Goal: Browse casually: Explore the website without a specific task or goal

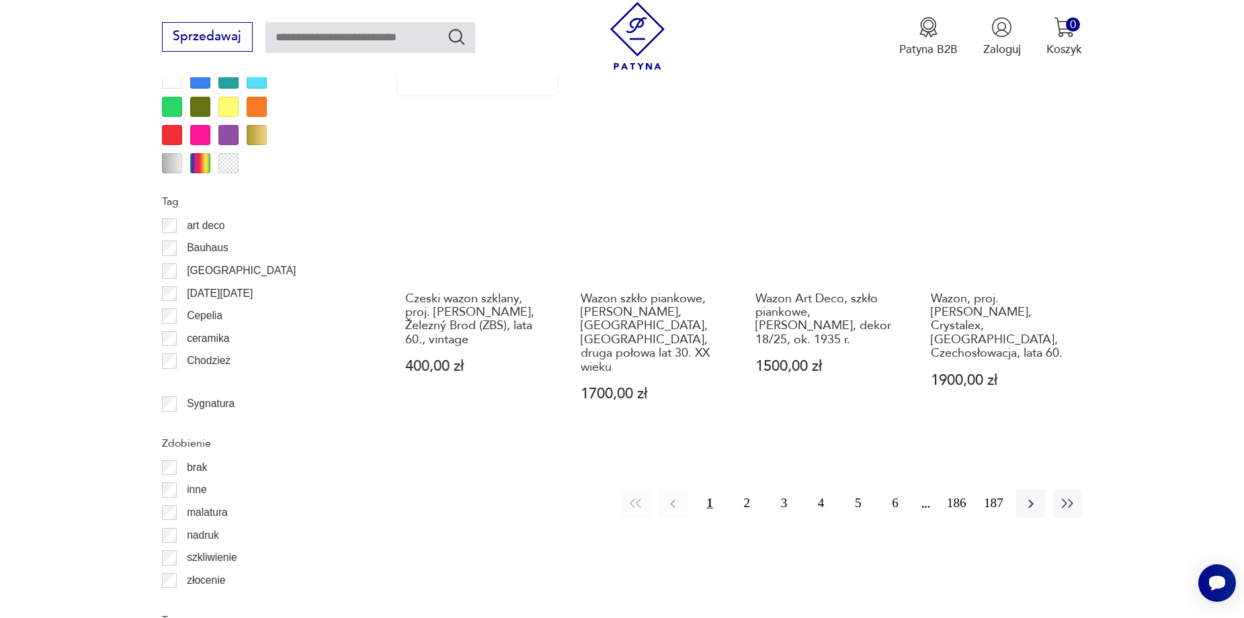
scroll to position [1522, 0]
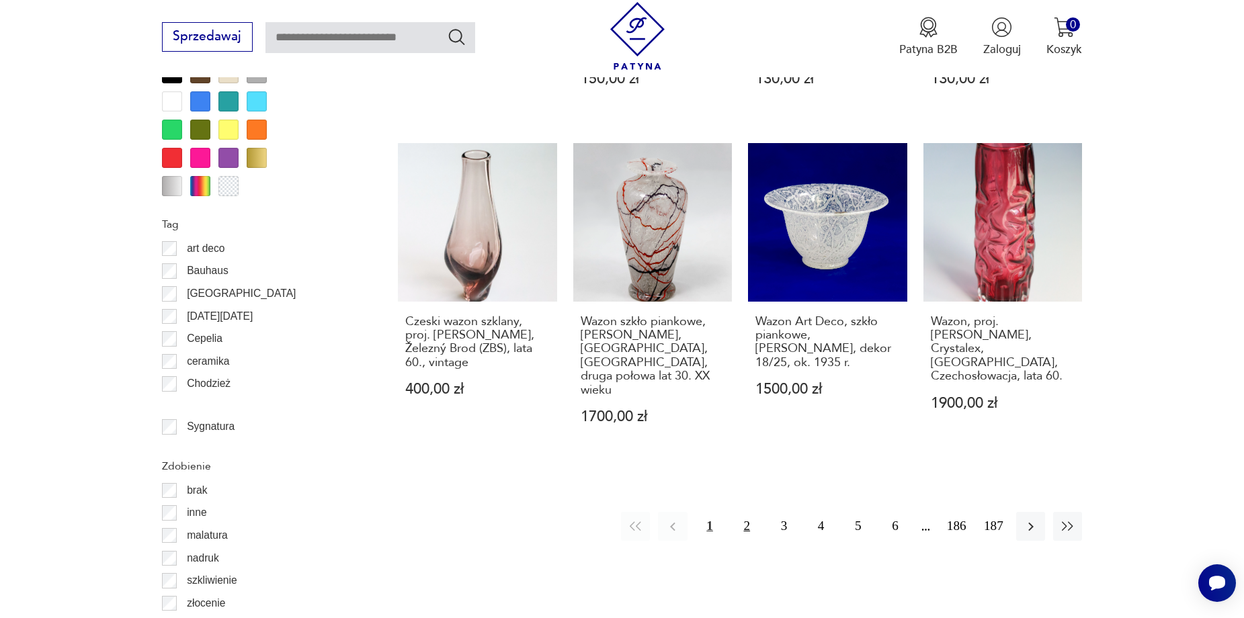
click at [751, 512] on button "2" at bounding box center [747, 526] width 29 height 29
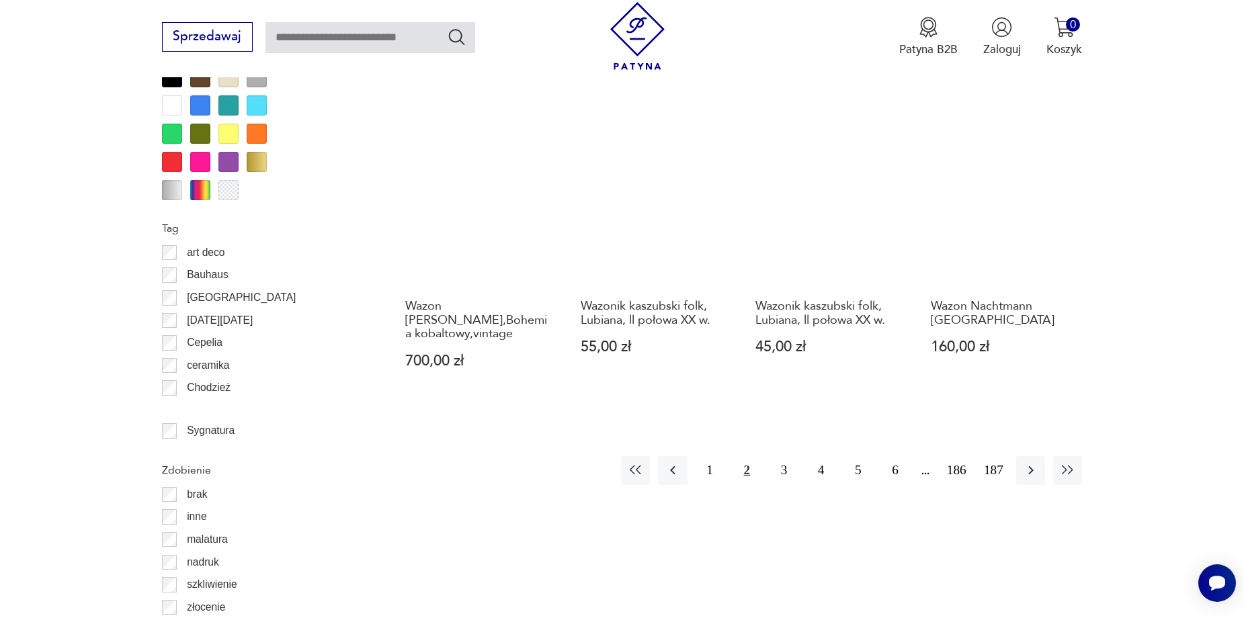
scroll to position [1523, 0]
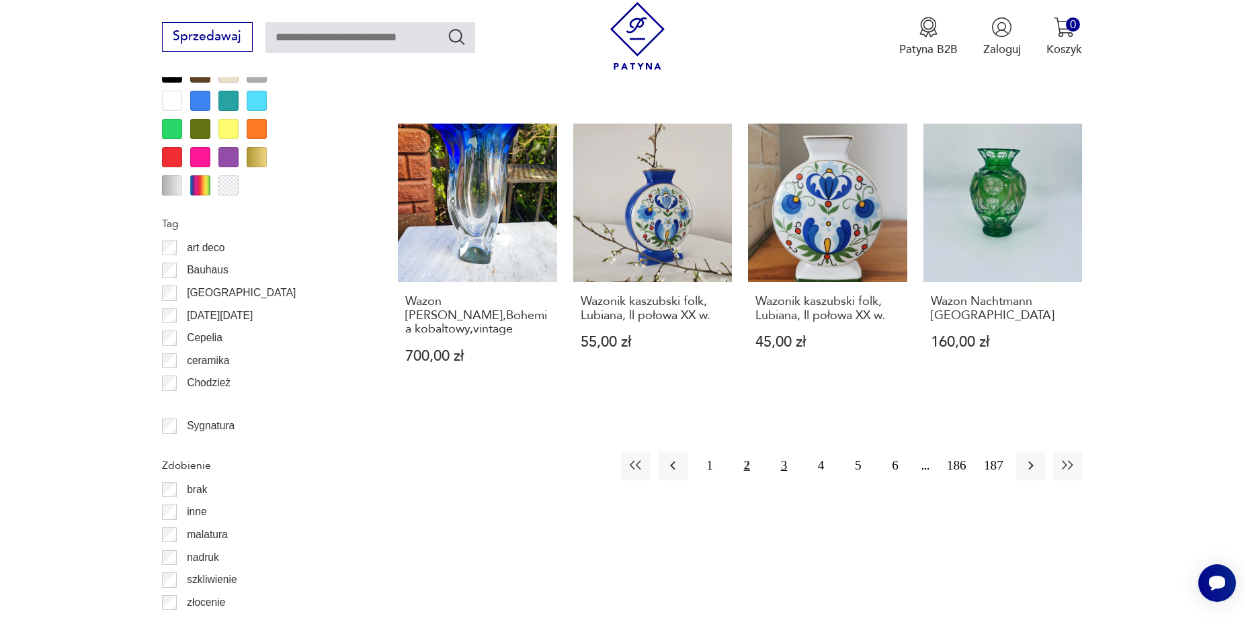
click at [784, 452] on button "3" at bounding box center [784, 466] width 29 height 29
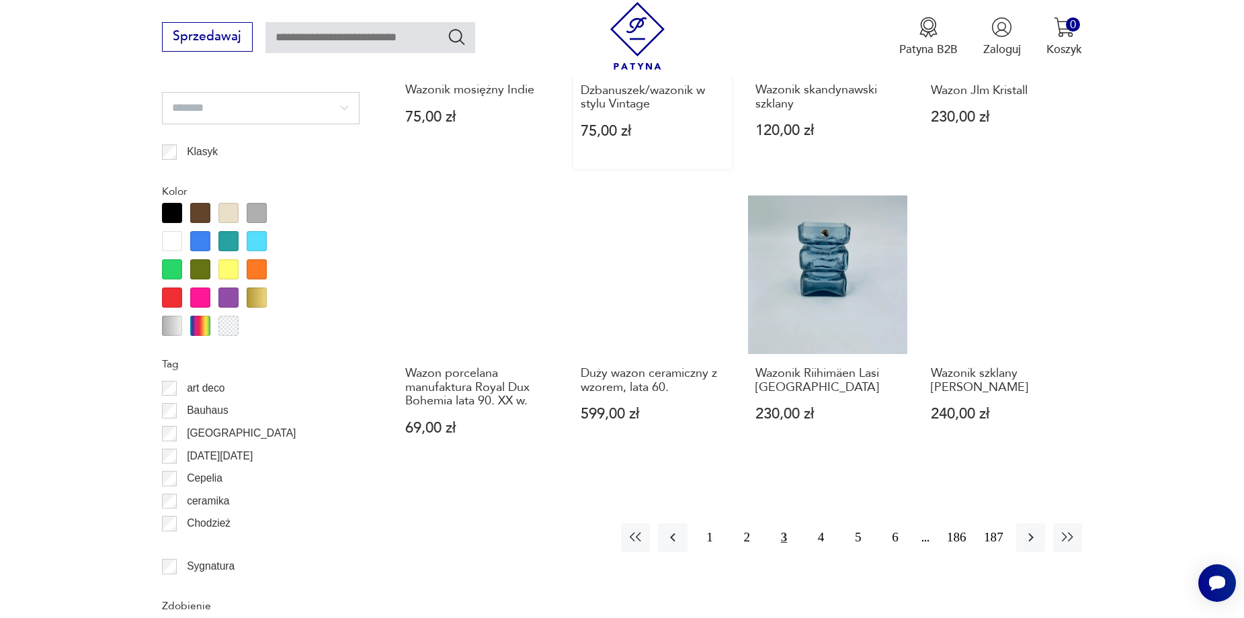
scroll to position [1388, 0]
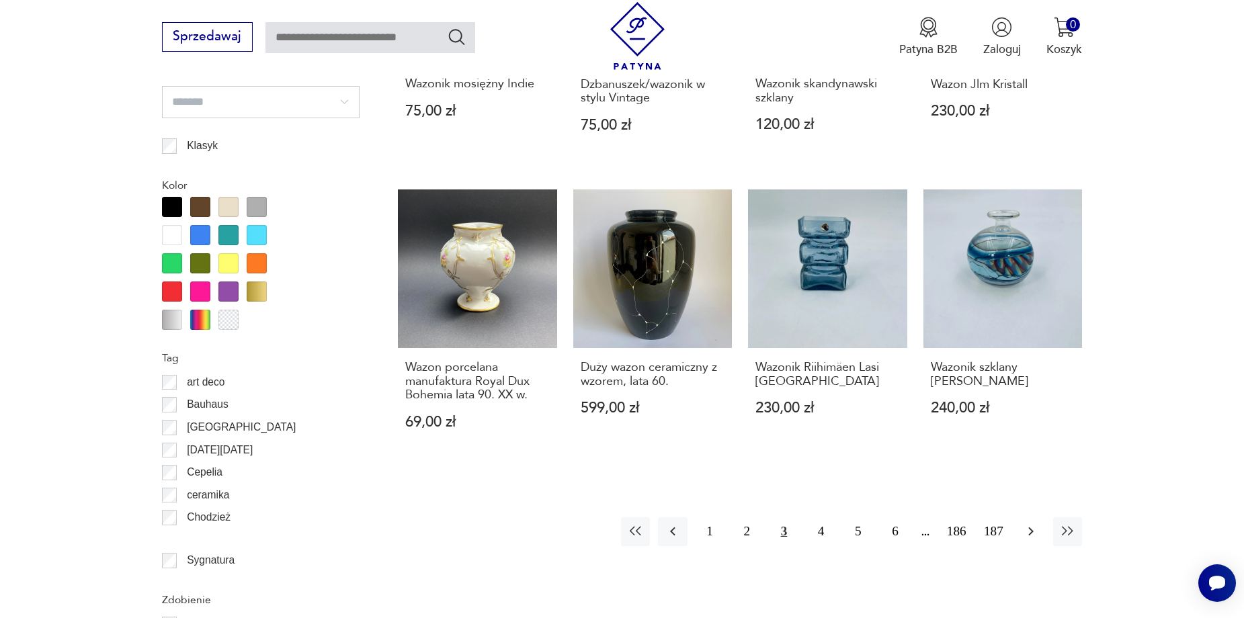
click at [1030, 530] on icon "button" at bounding box center [1030, 532] width 5 height 9
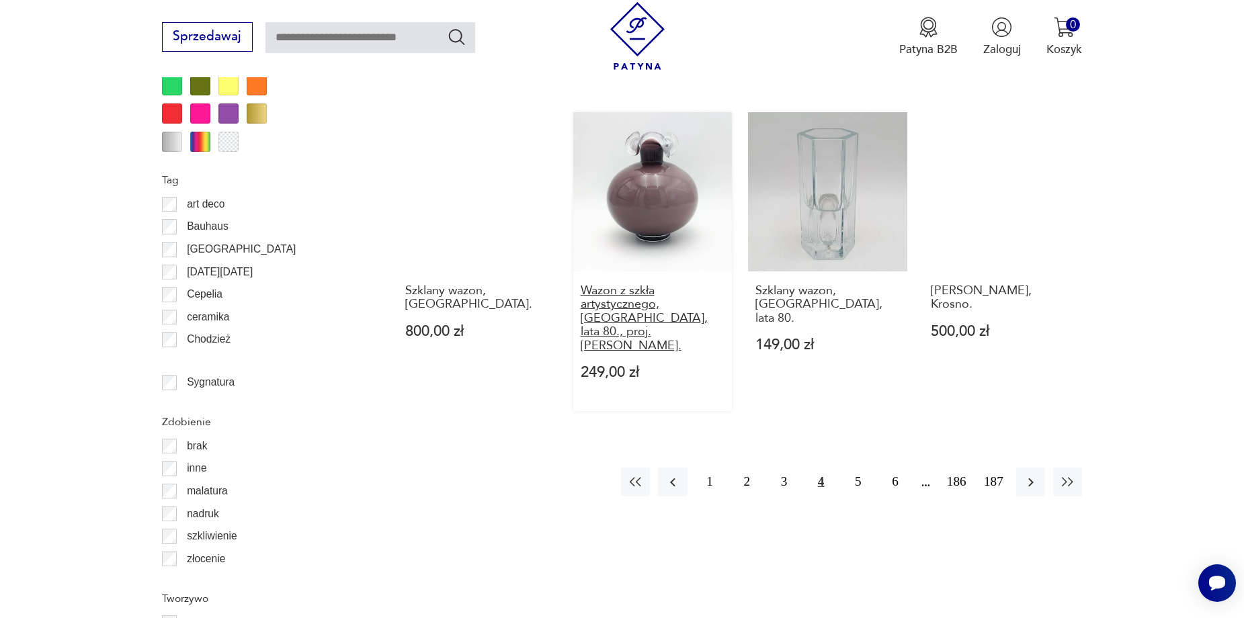
scroll to position [1590, 0]
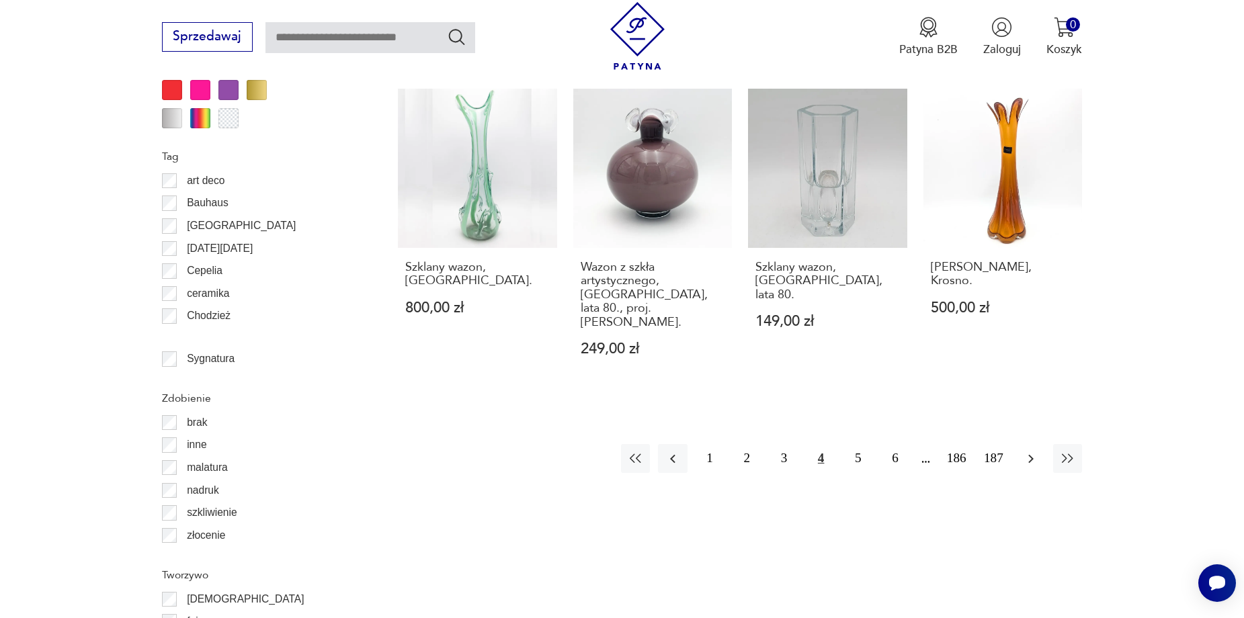
click at [1030, 454] on icon "button" at bounding box center [1030, 458] width 5 height 9
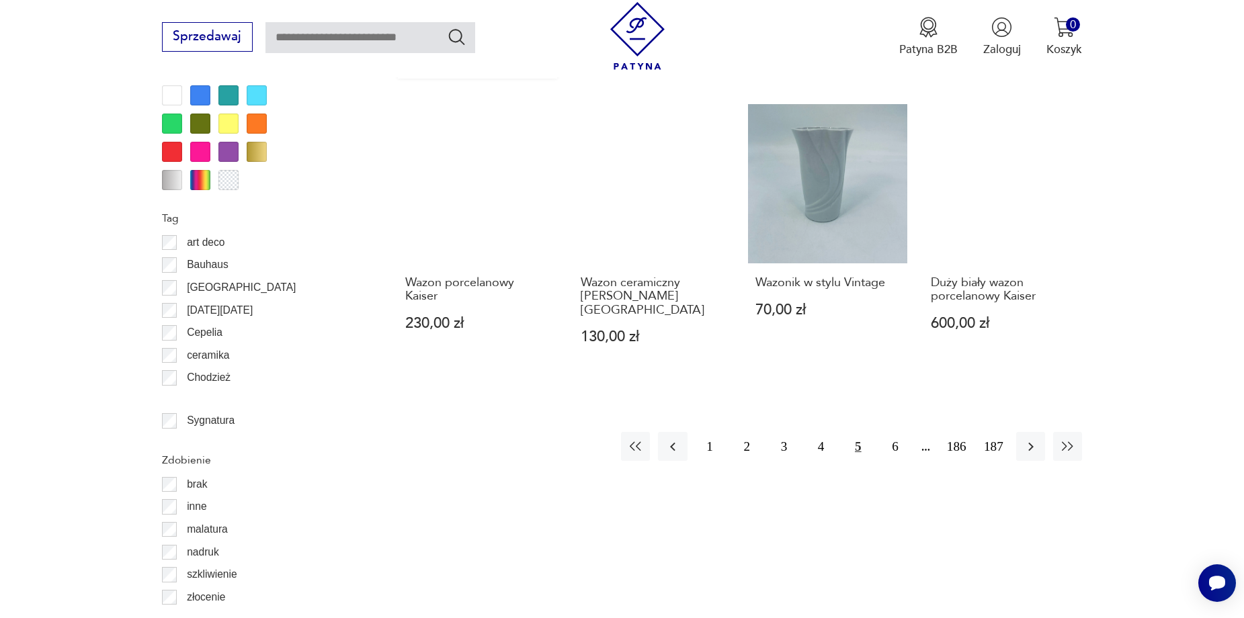
scroll to position [1657, 0]
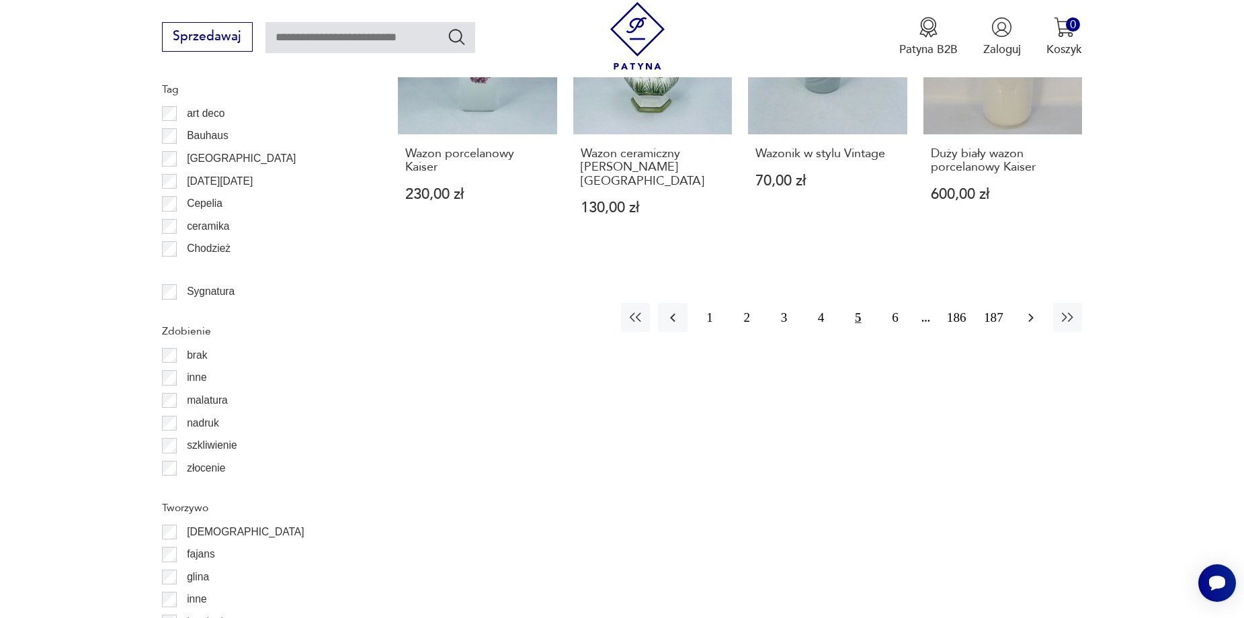
click at [1034, 310] on icon "button" at bounding box center [1031, 318] width 16 height 16
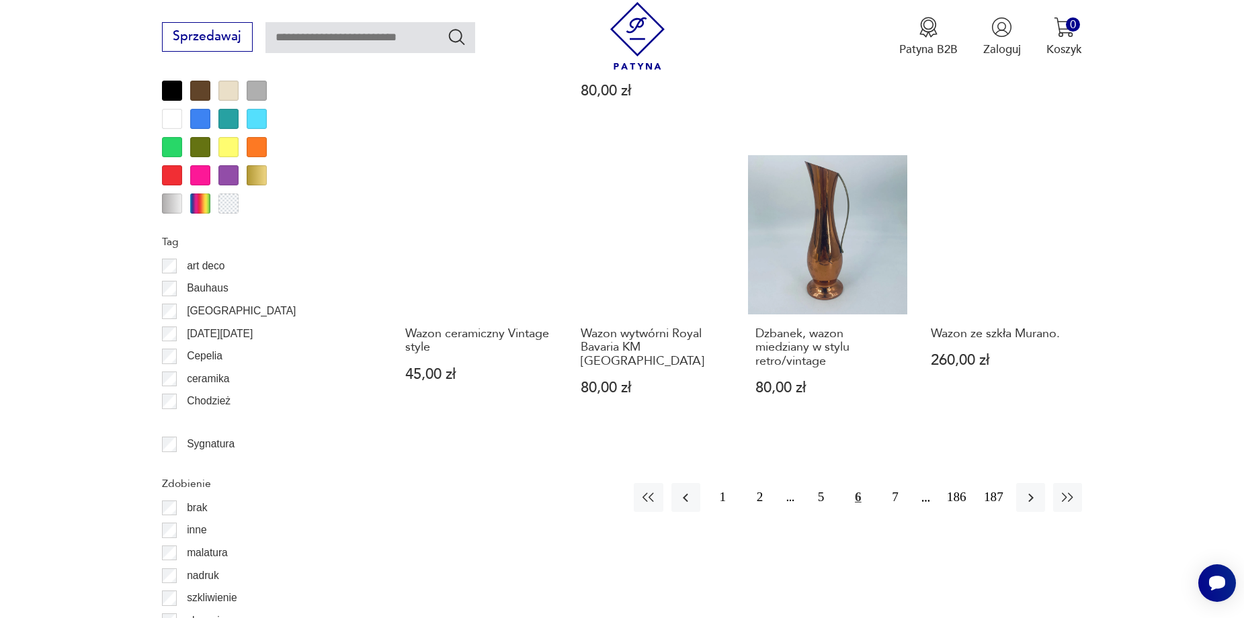
scroll to position [1523, 0]
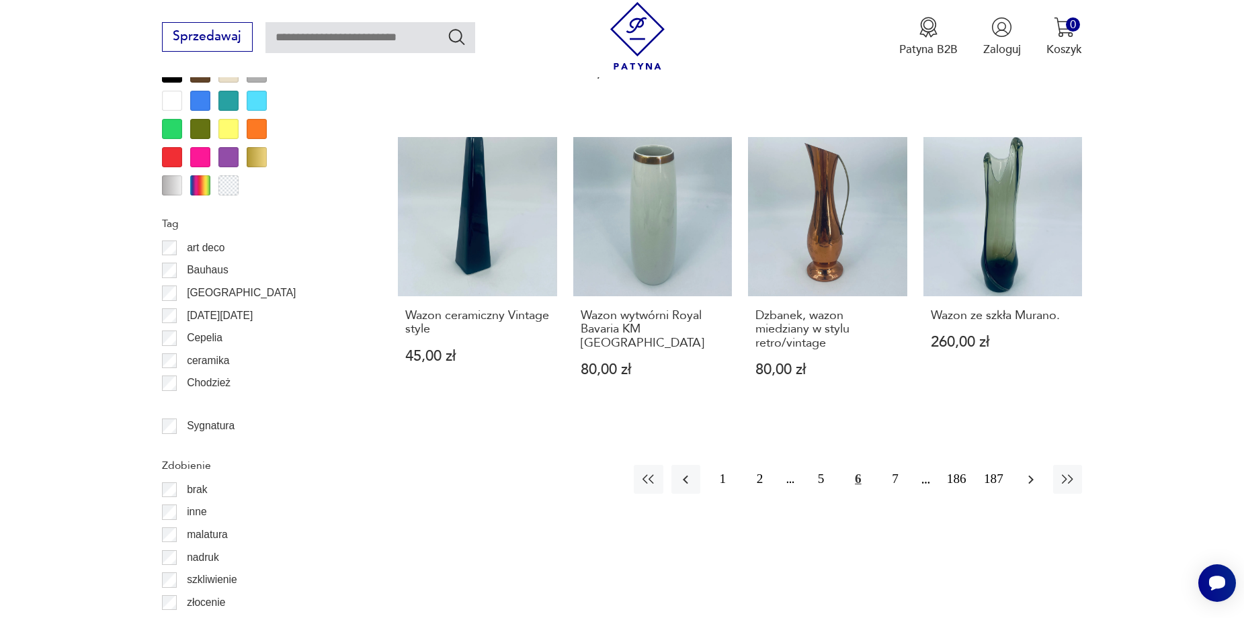
click at [1030, 475] on icon "button" at bounding box center [1030, 479] width 5 height 9
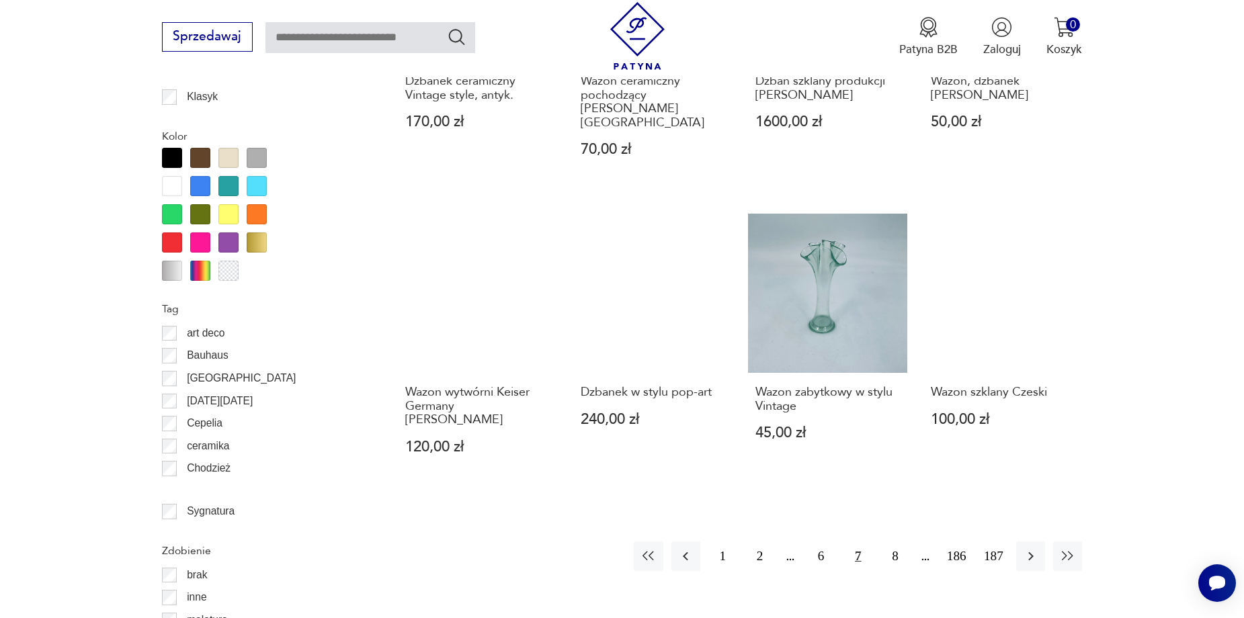
scroll to position [1455, 0]
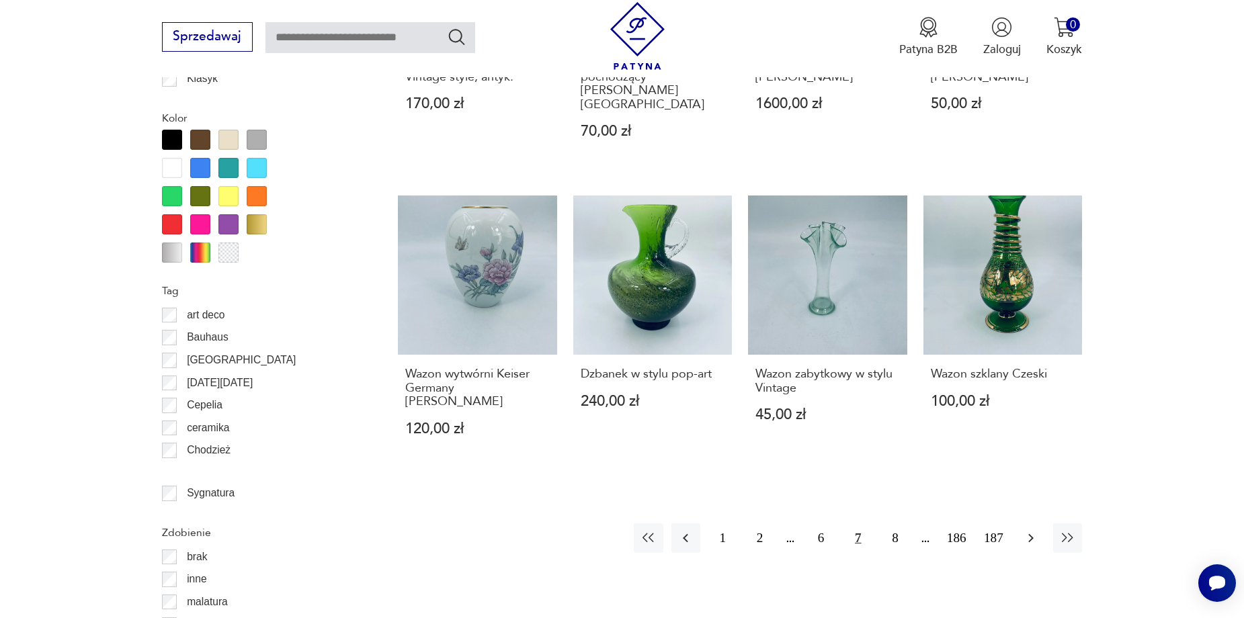
click at [1032, 530] on icon "button" at bounding box center [1031, 538] width 16 height 16
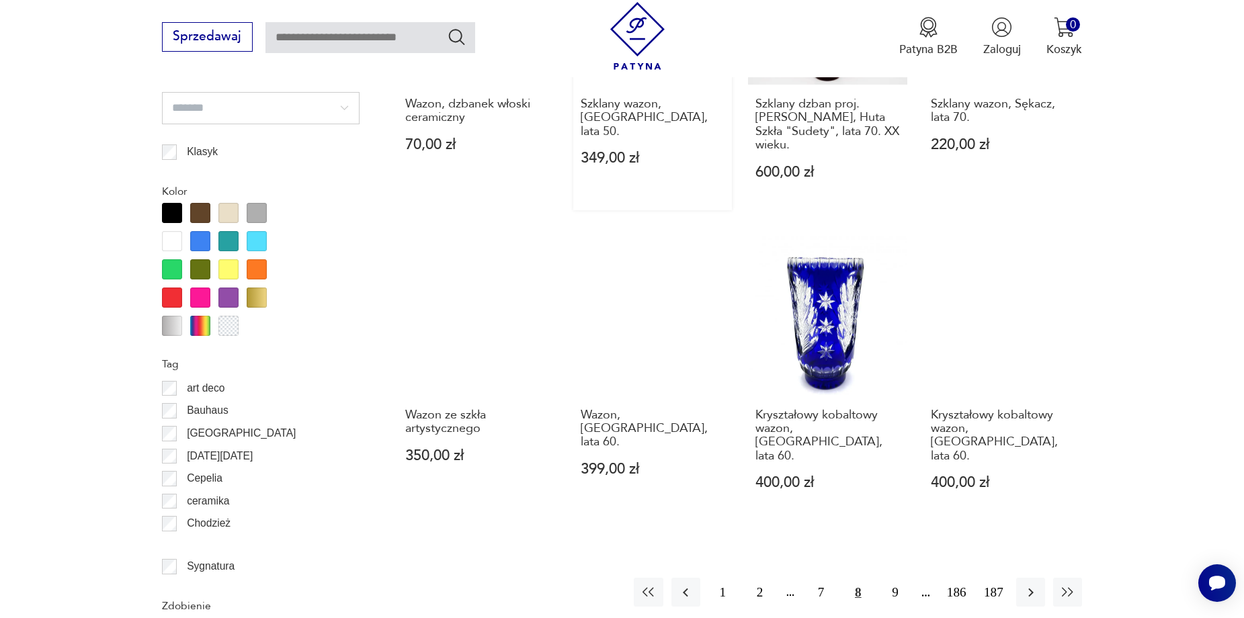
scroll to position [1388, 0]
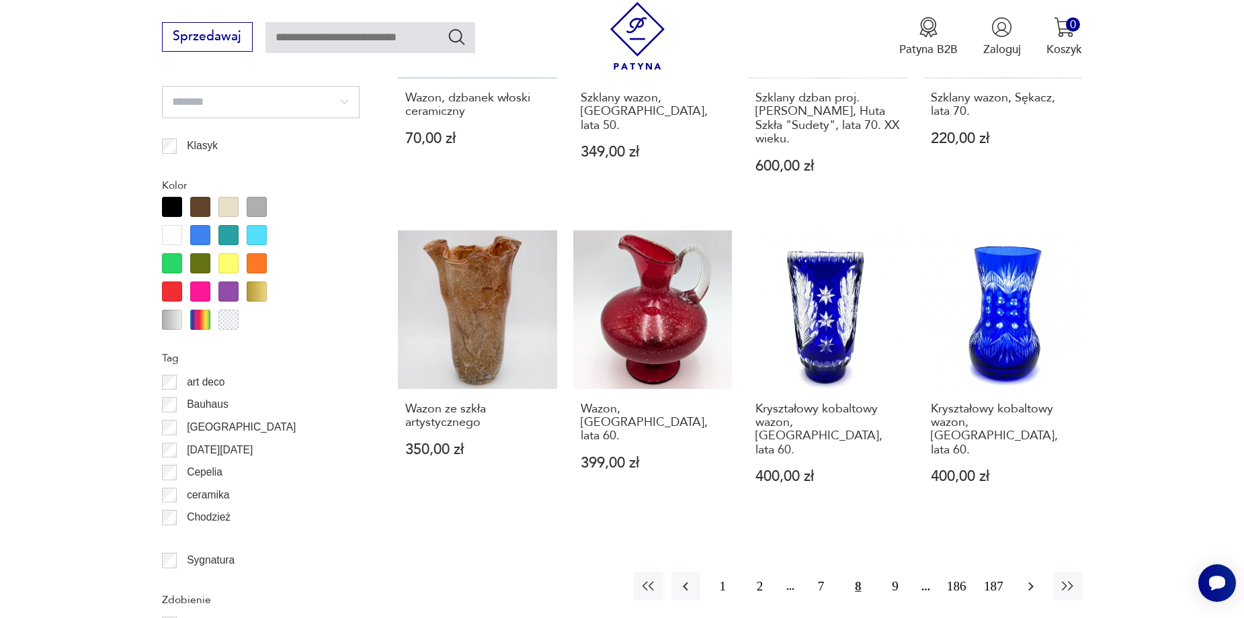
click at [1027, 579] on icon "button" at bounding box center [1031, 587] width 16 height 16
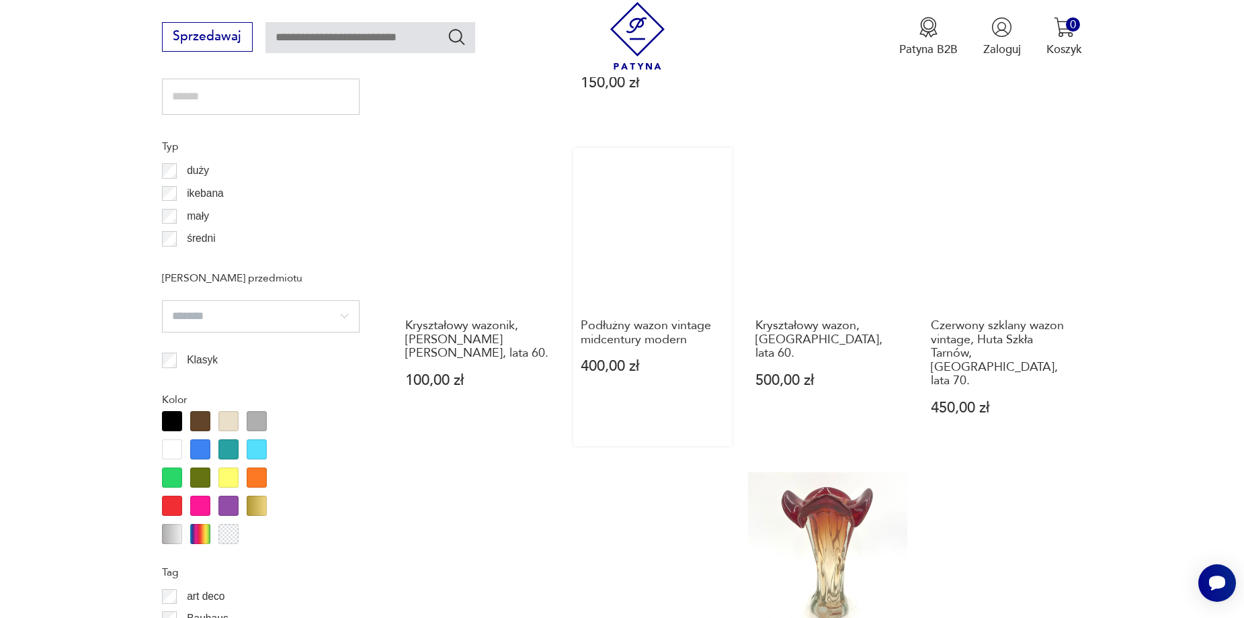
scroll to position [1455, 0]
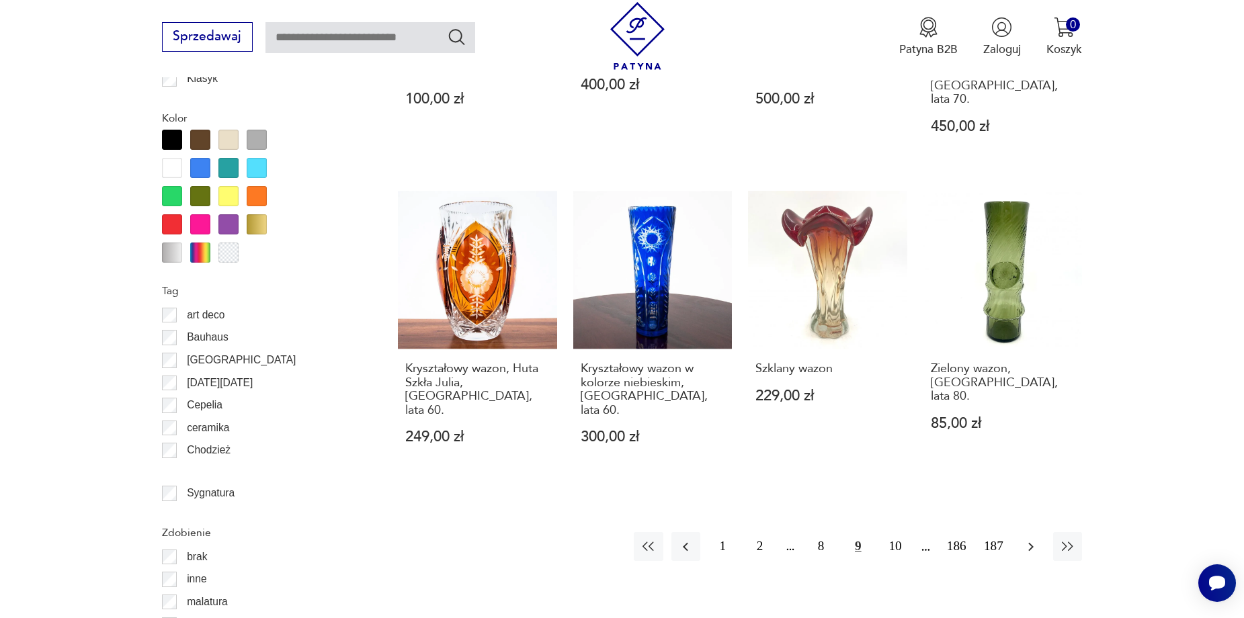
click at [1034, 539] on icon "button" at bounding box center [1031, 547] width 16 height 16
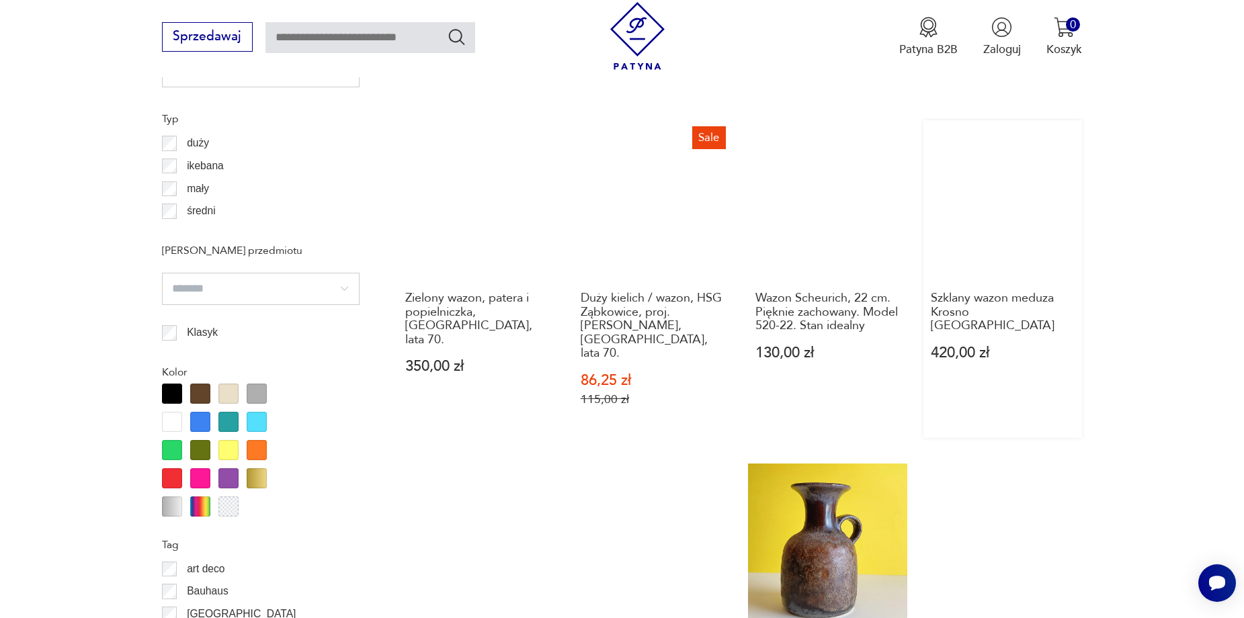
scroll to position [1388, 0]
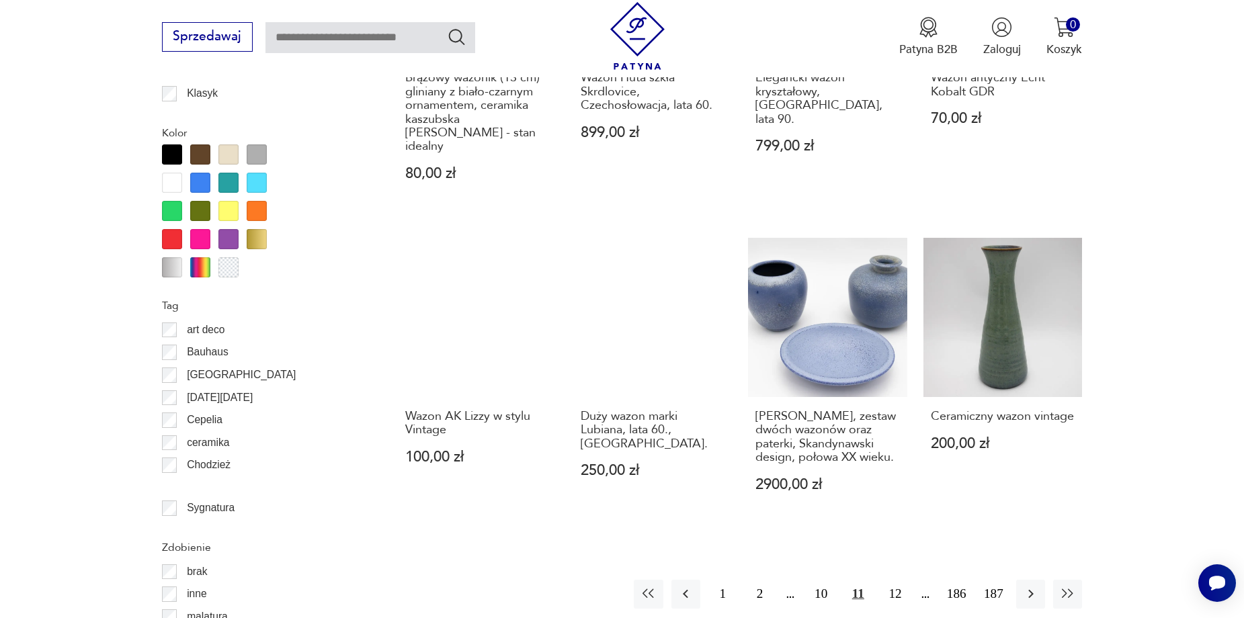
scroll to position [1455, 0]
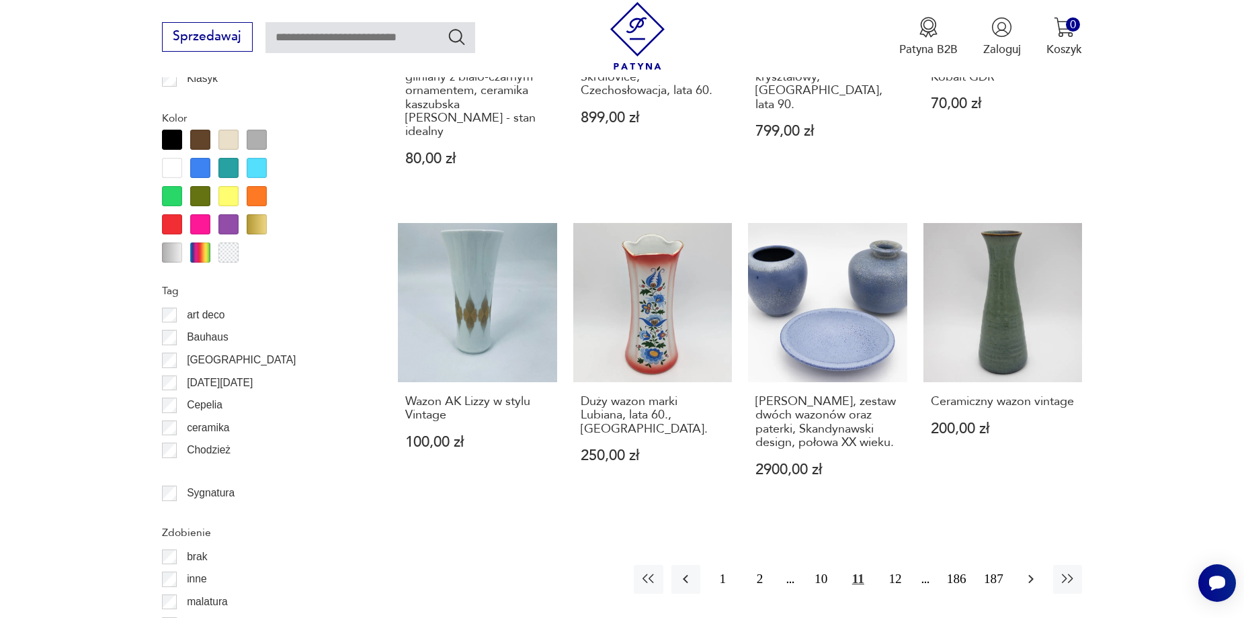
click at [1024, 571] on icon "button" at bounding box center [1031, 579] width 16 height 16
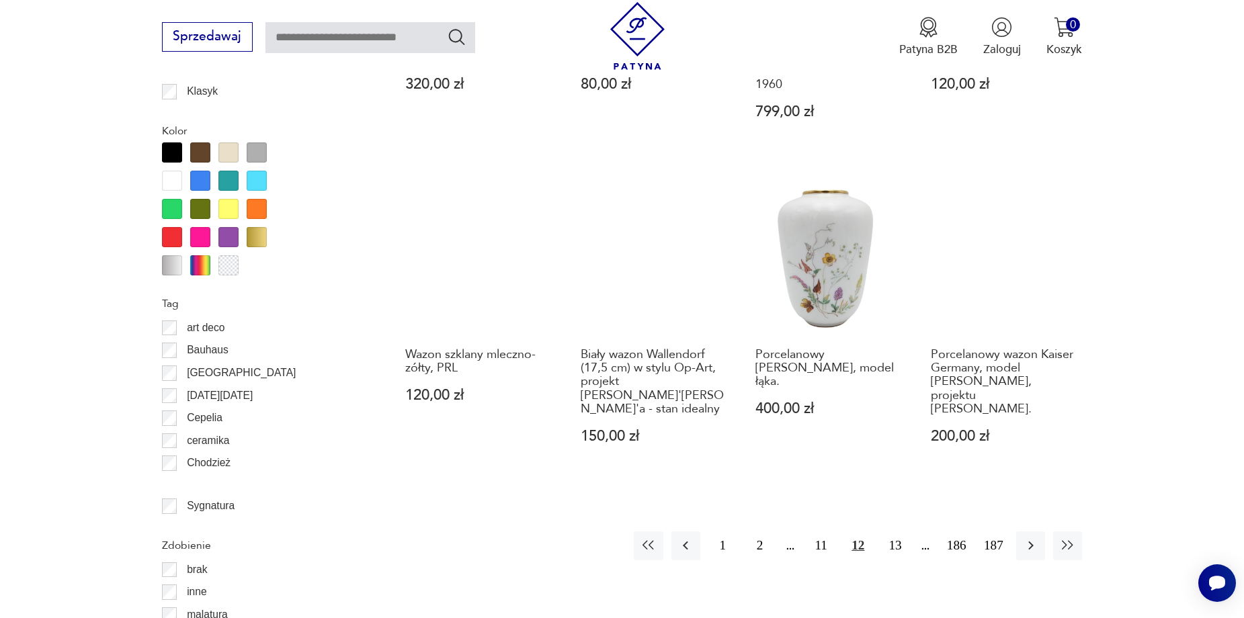
scroll to position [1455, 0]
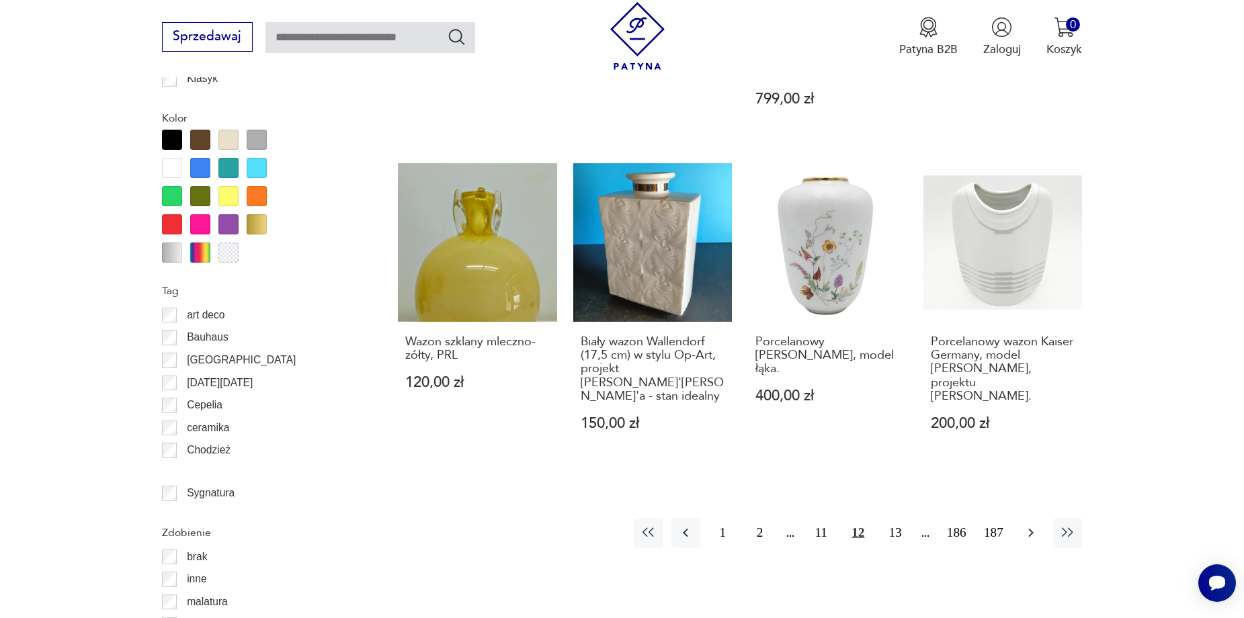
click at [1032, 525] on icon "button" at bounding box center [1031, 533] width 16 height 16
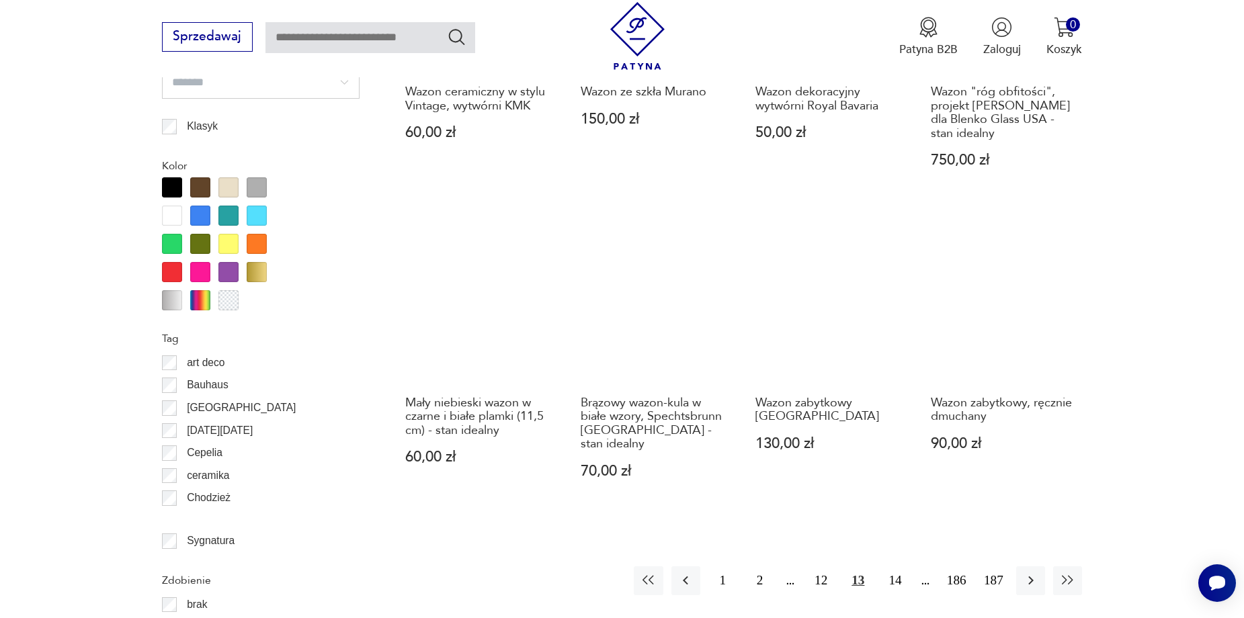
scroll to position [1455, 0]
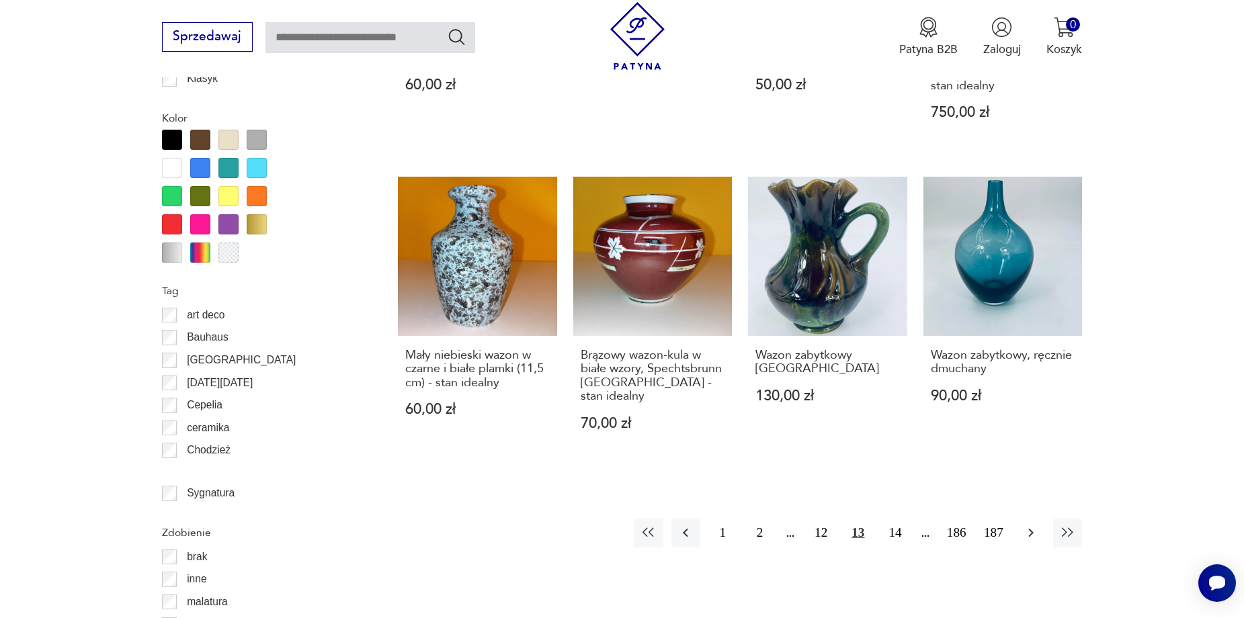
click at [1025, 525] on icon "button" at bounding box center [1031, 533] width 16 height 16
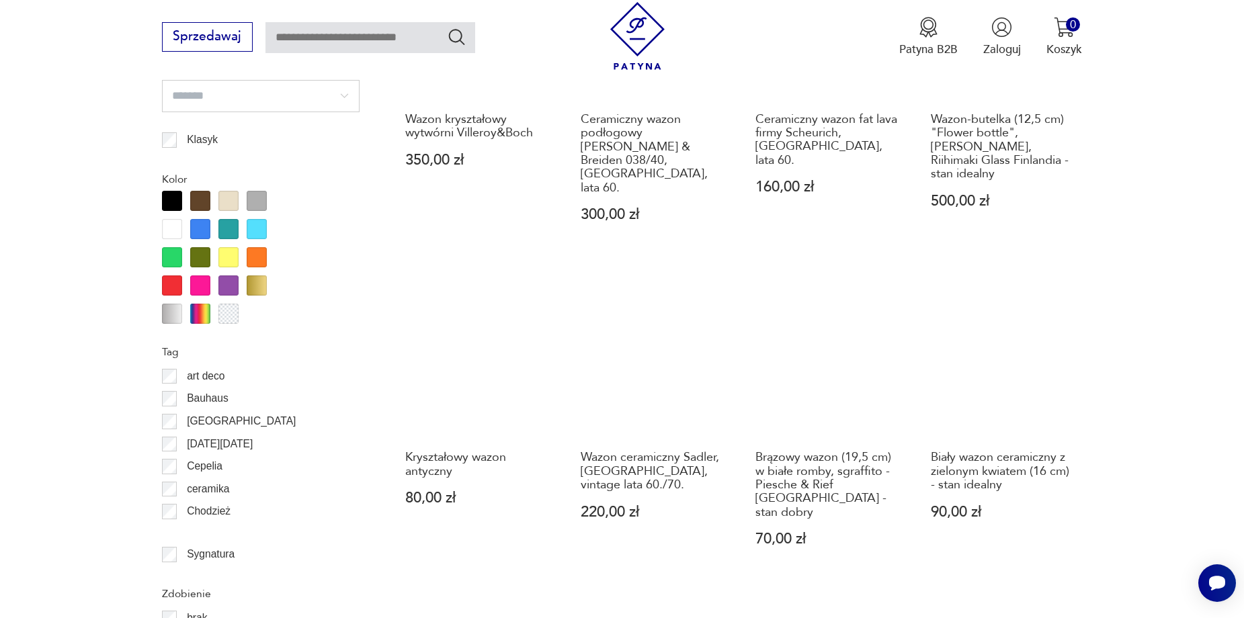
scroll to position [1455, 0]
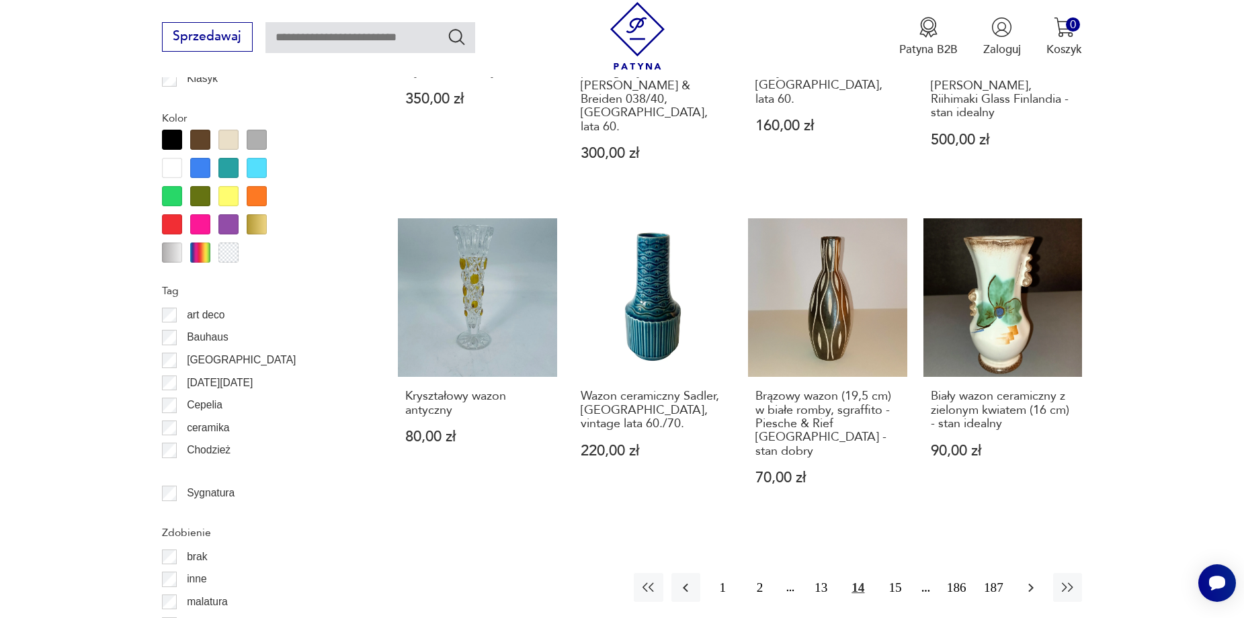
click at [1031, 583] on icon "button" at bounding box center [1030, 587] width 5 height 9
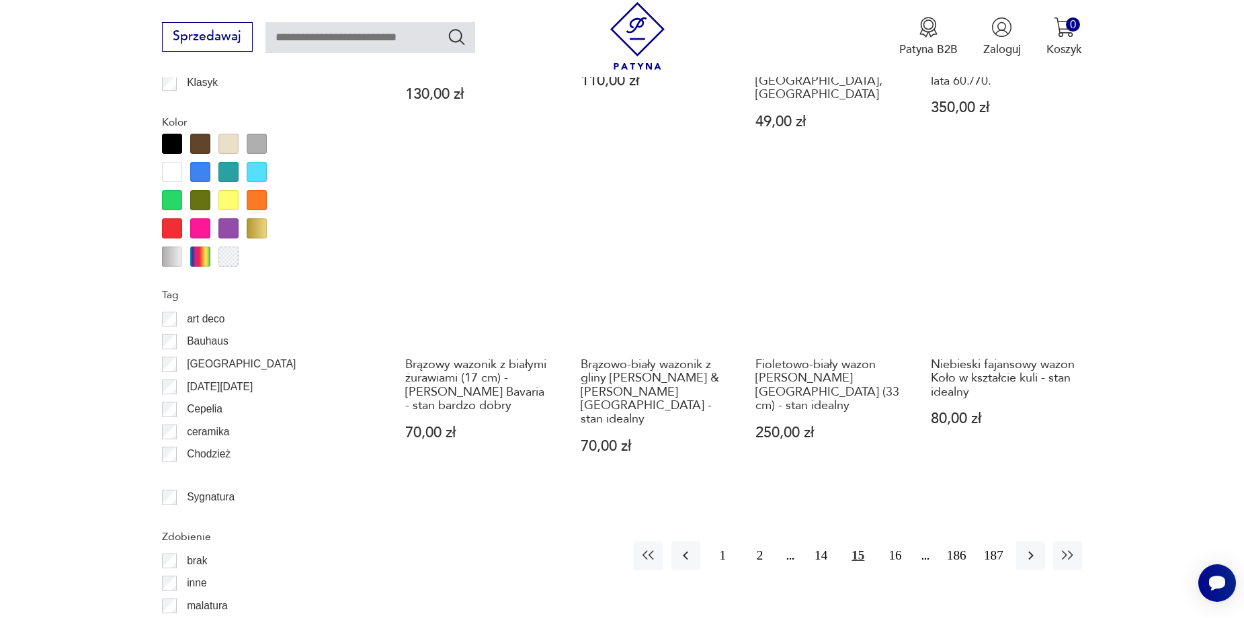
scroll to position [1455, 0]
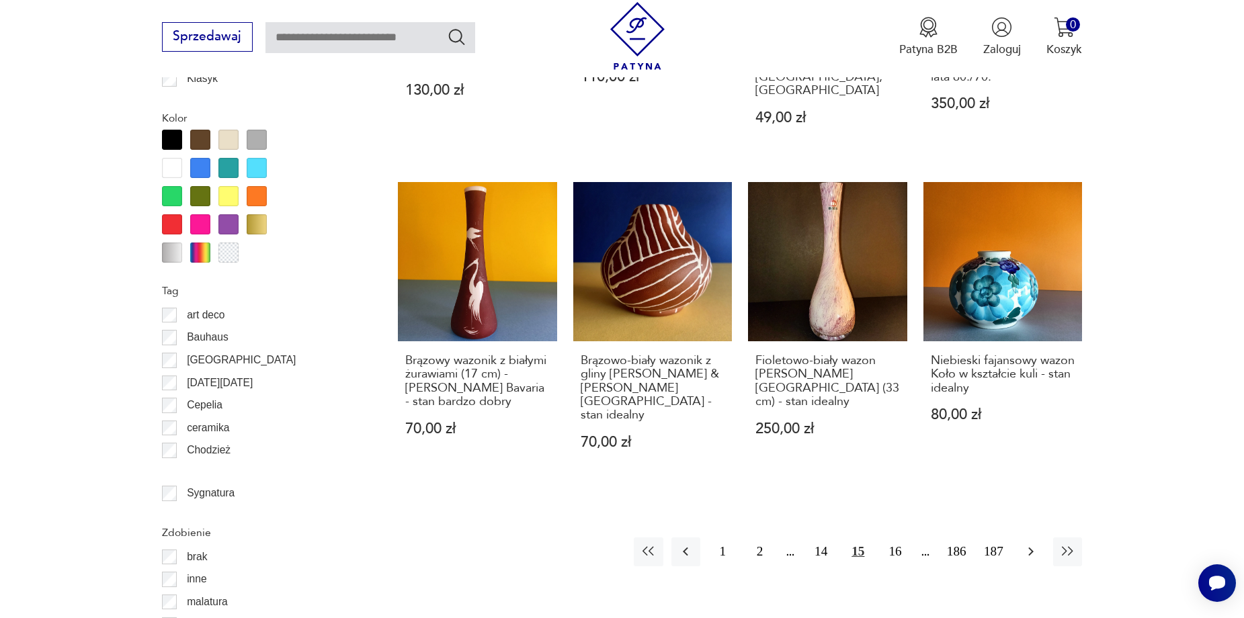
click at [1031, 544] on icon "button" at bounding box center [1031, 552] width 16 height 16
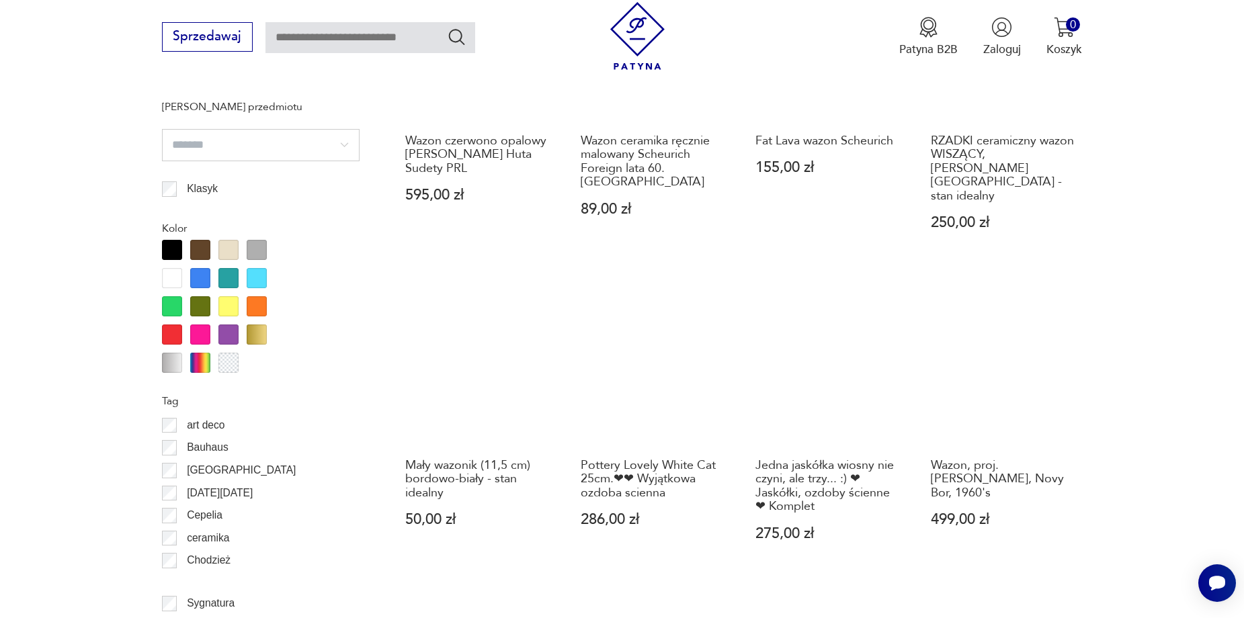
scroll to position [1388, 0]
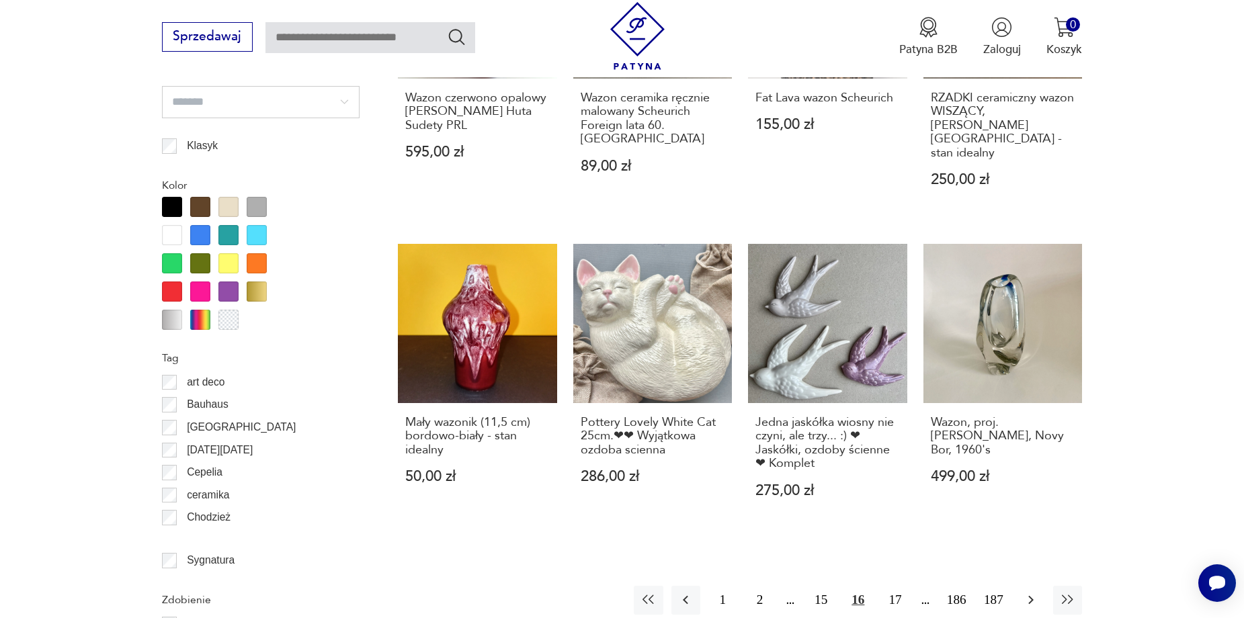
click at [1027, 586] on button "button" at bounding box center [1030, 600] width 29 height 29
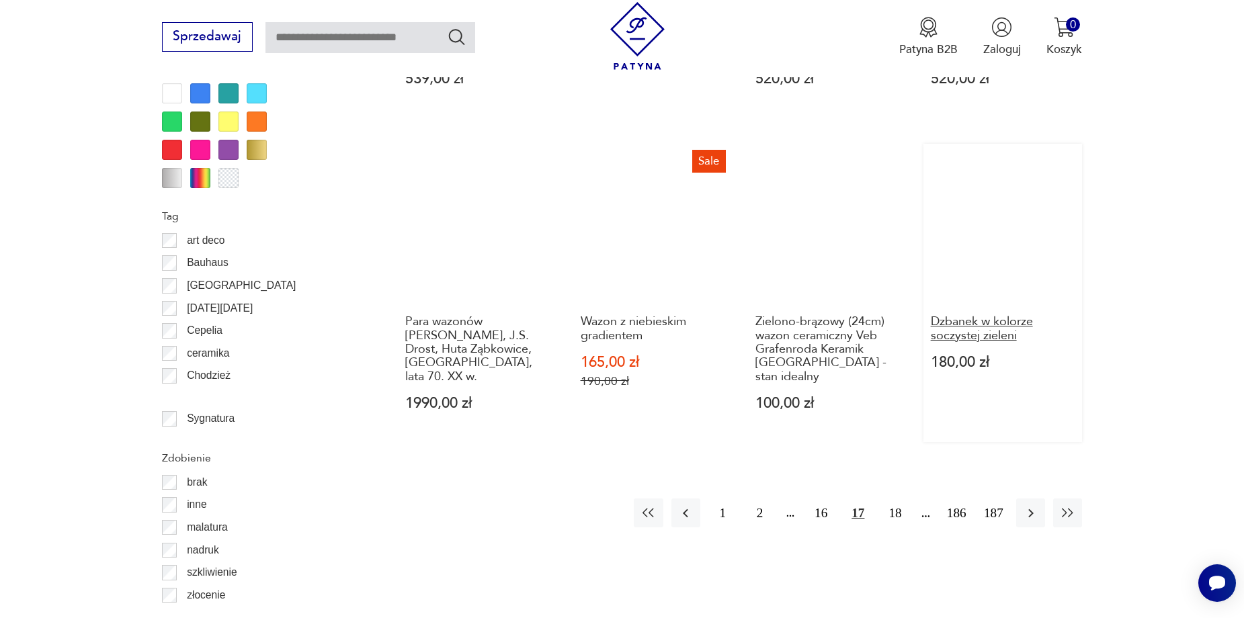
scroll to position [1657, 0]
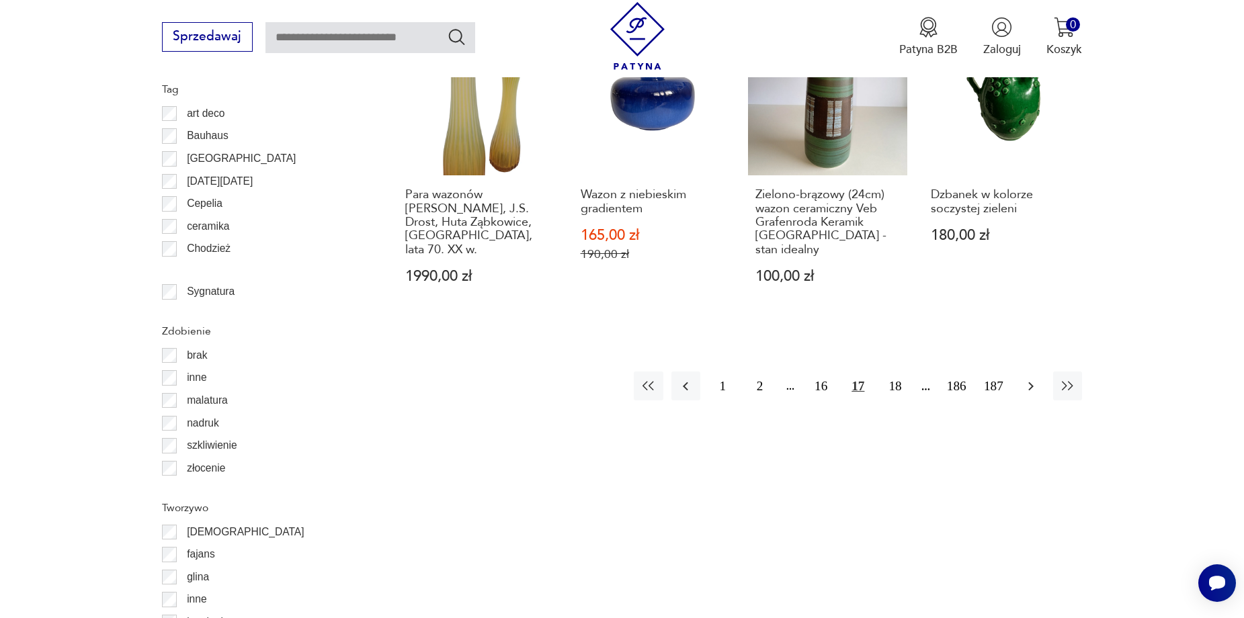
click at [1027, 378] on icon "button" at bounding box center [1031, 386] width 16 height 16
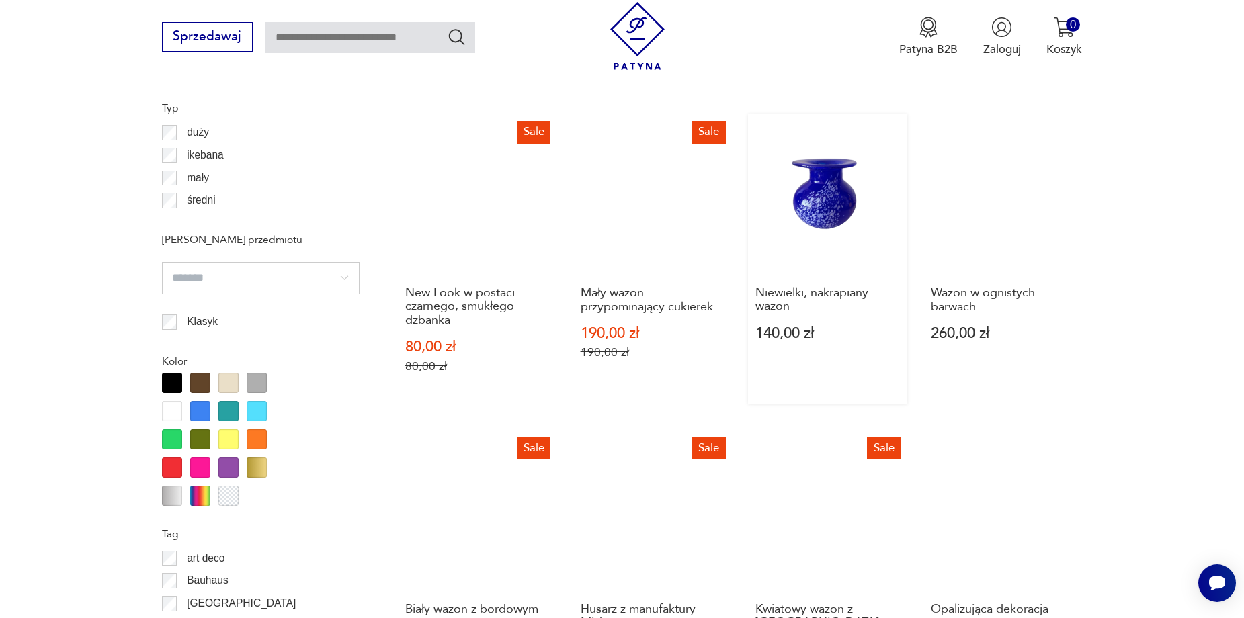
scroll to position [1455, 0]
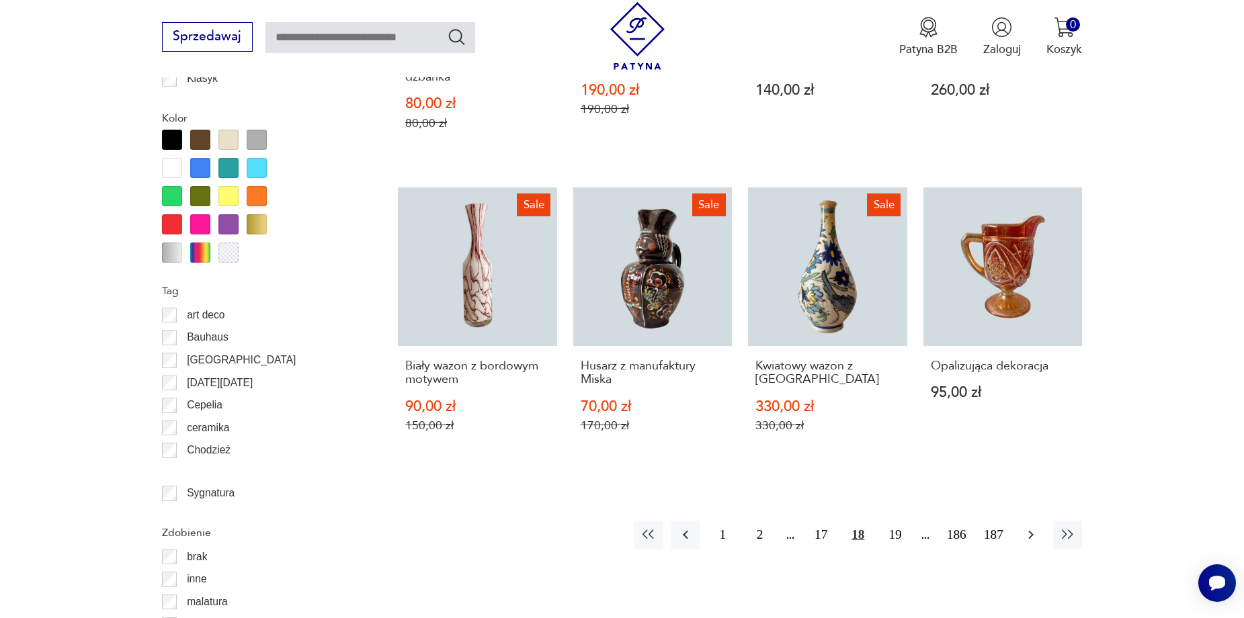
click at [1027, 526] on button "button" at bounding box center [1030, 535] width 29 height 29
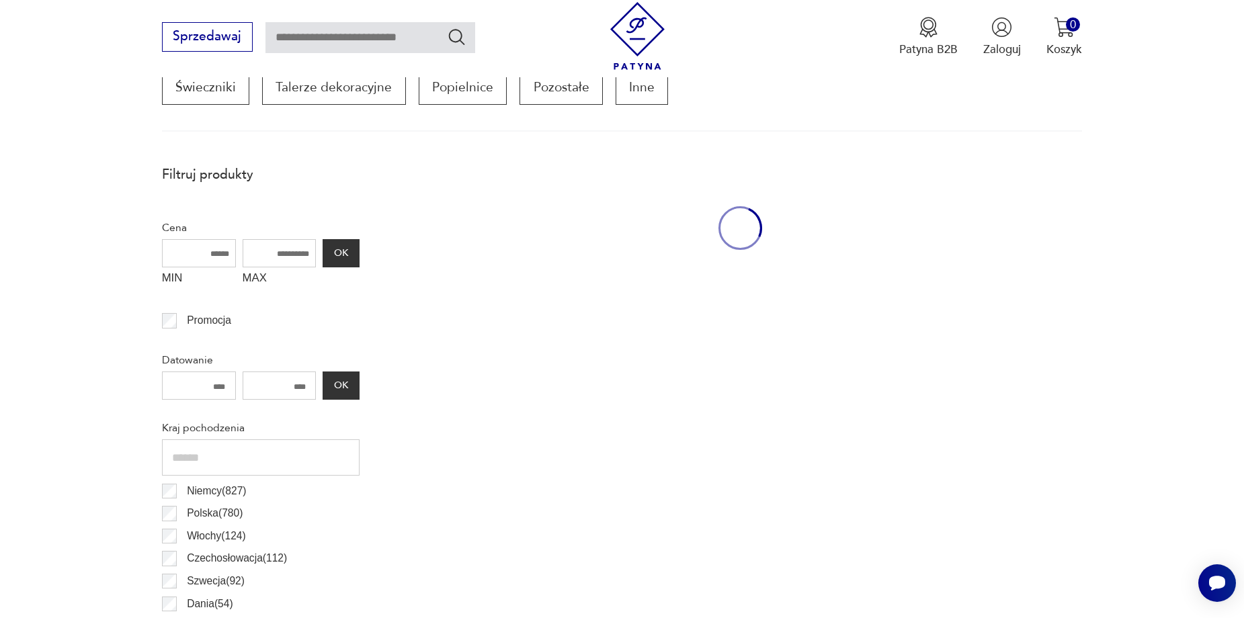
scroll to position [447, 0]
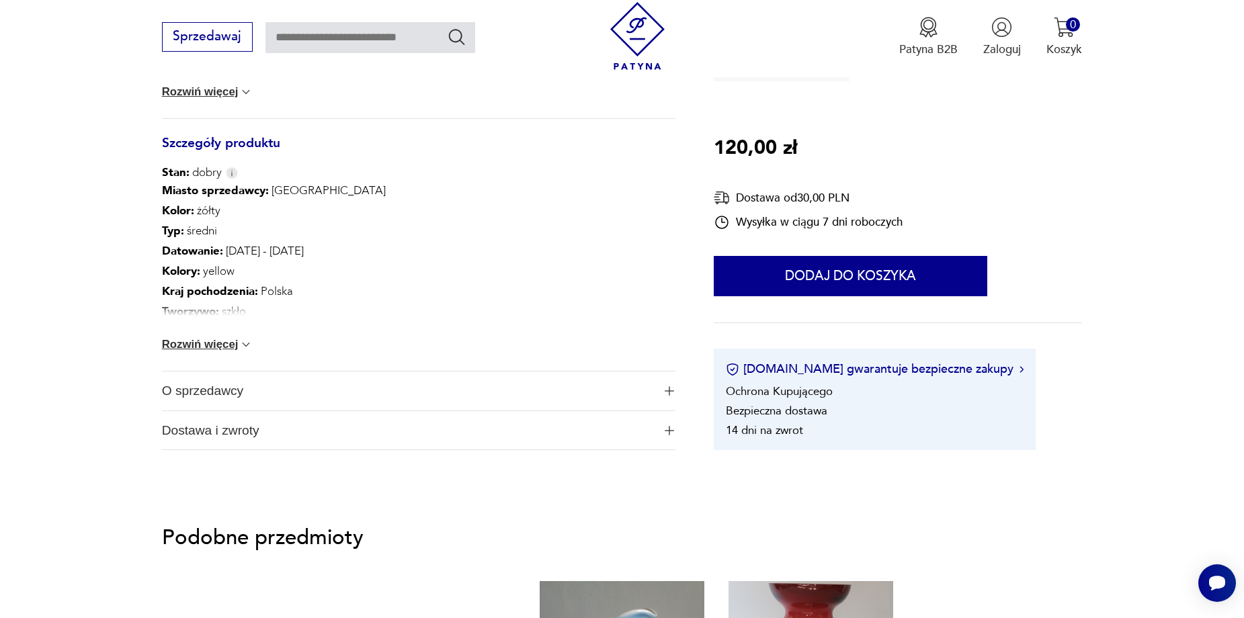
scroll to position [807, 0]
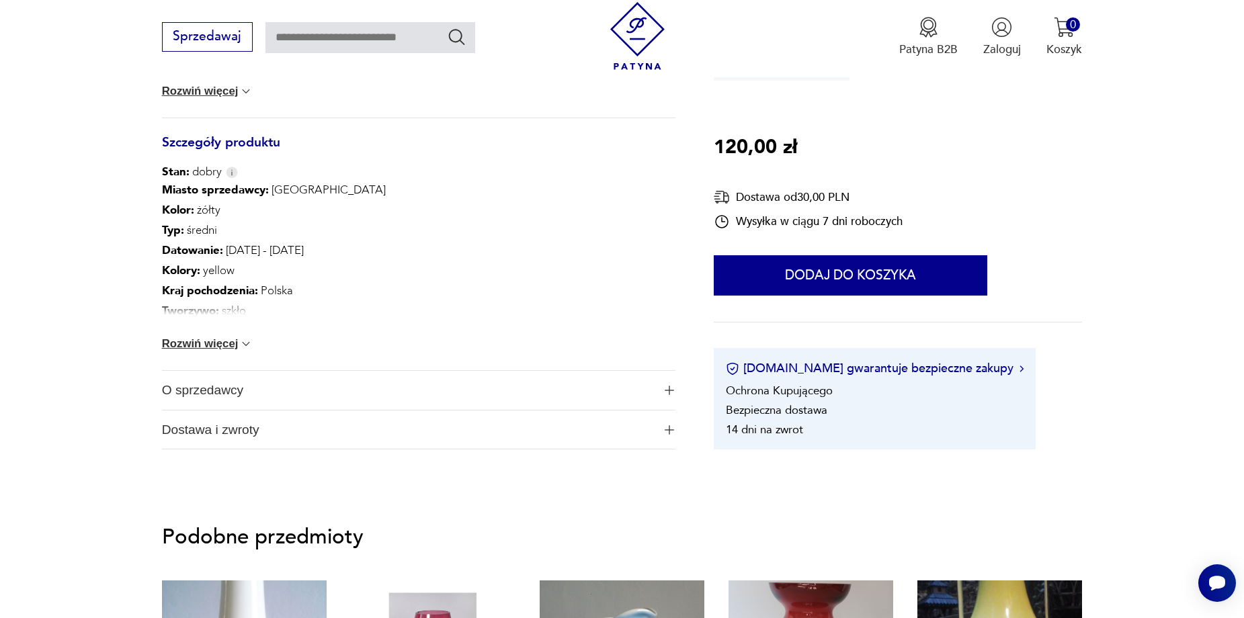
click at [230, 341] on button "Rozwiń więcej" at bounding box center [207, 343] width 91 height 13
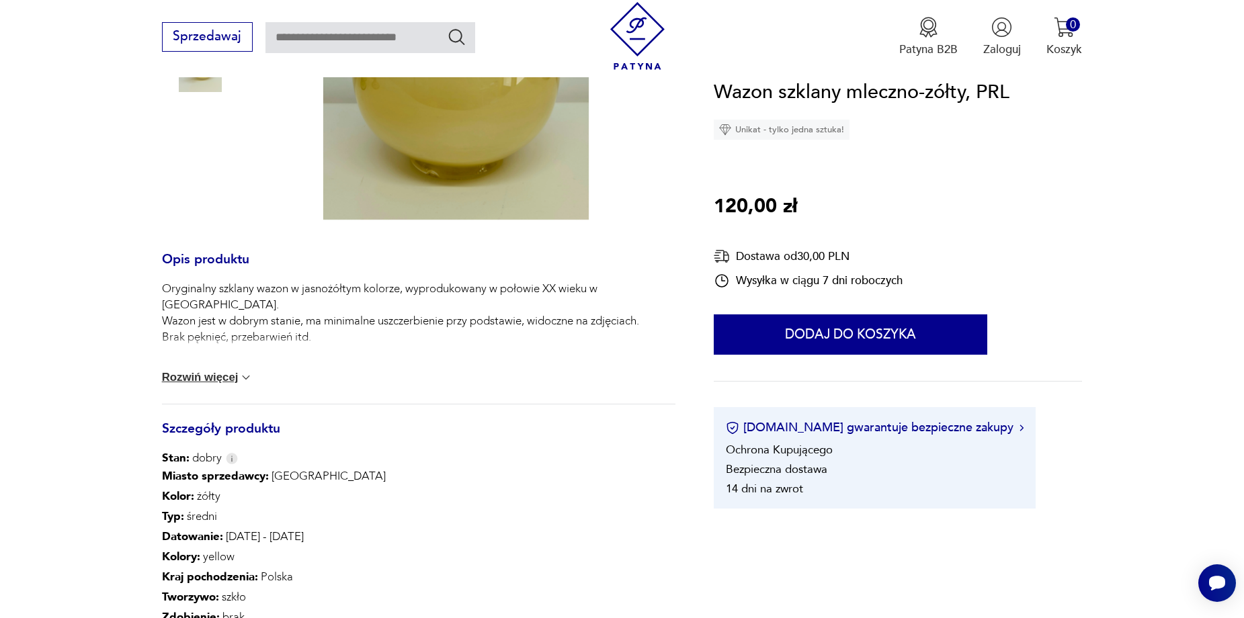
scroll to position [538, 0]
